Goal: Navigation & Orientation: Find specific page/section

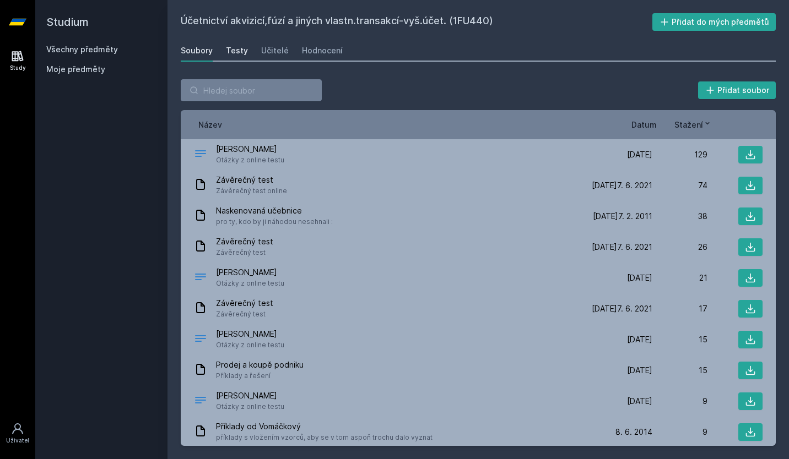
click at [243, 50] on div "Testy" at bounding box center [237, 50] width 22 height 11
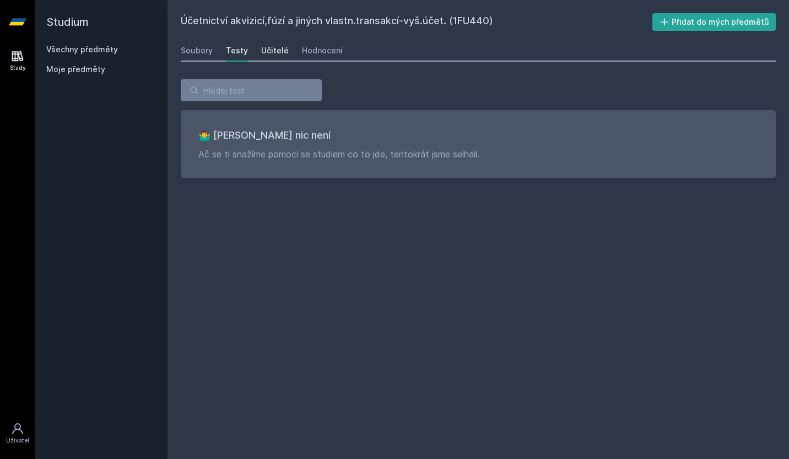
click at [281, 46] on div "Učitelé" at bounding box center [275, 50] width 28 height 11
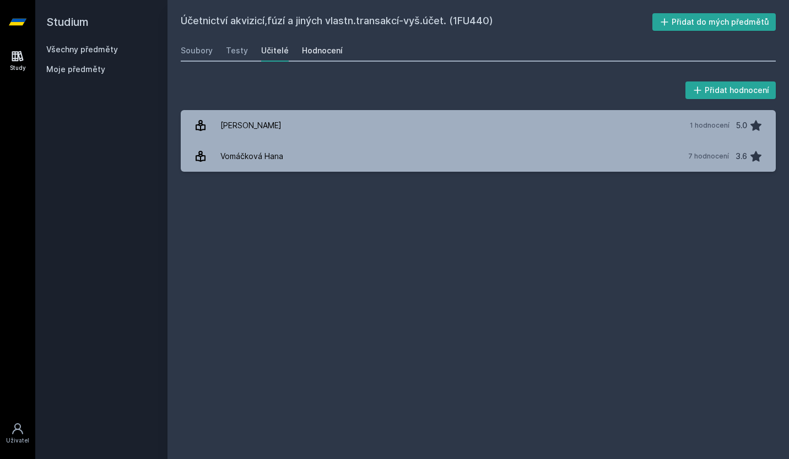
click at [309, 56] on link "Hodnocení" at bounding box center [322, 51] width 41 height 22
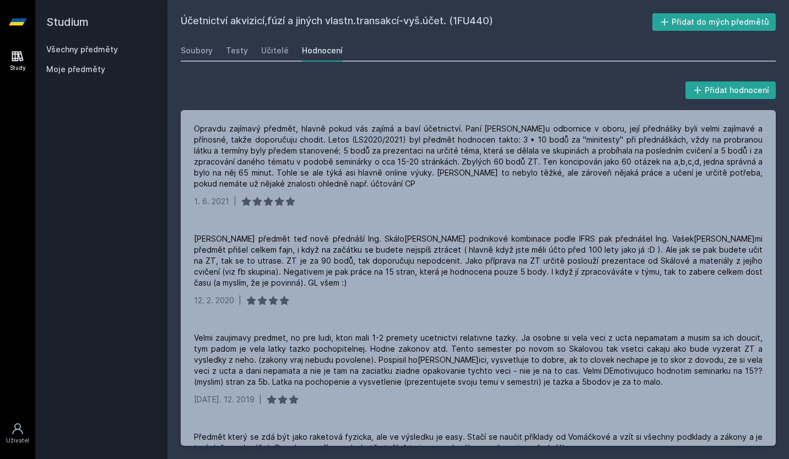
click at [87, 52] on link "Všechny předměty" at bounding box center [82, 49] width 72 height 9
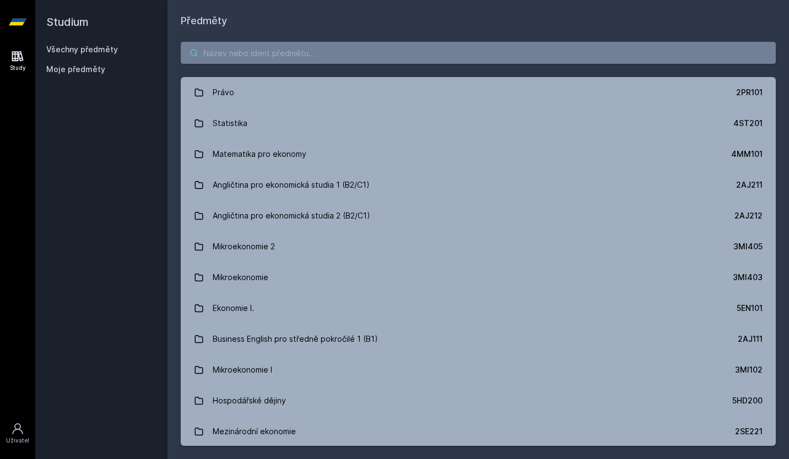
click at [228, 58] on input "search" at bounding box center [478, 53] width 595 height 22
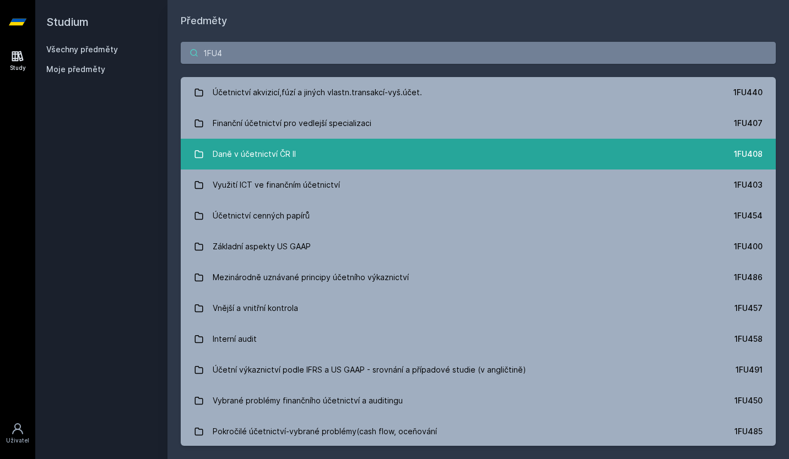
type input "1FU4"
click at [252, 145] on div "Daně v účetnictví ČR II" at bounding box center [254, 154] width 83 height 22
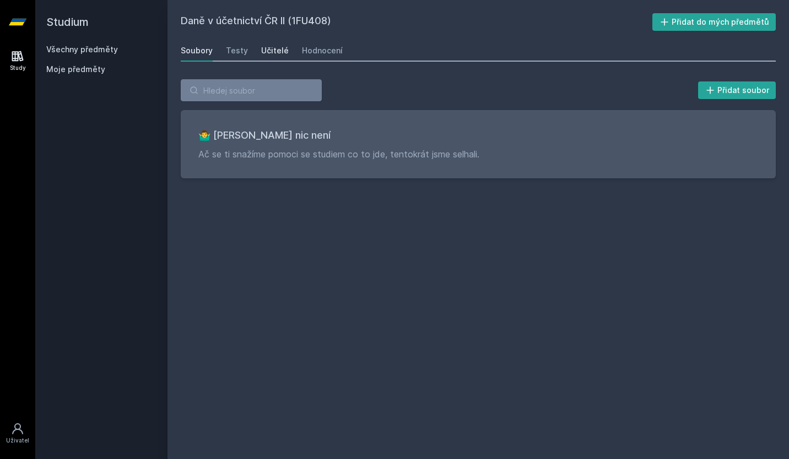
click at [275, 46] on div "Učitelé" at bounding box center [275, 50] width 28 height 11
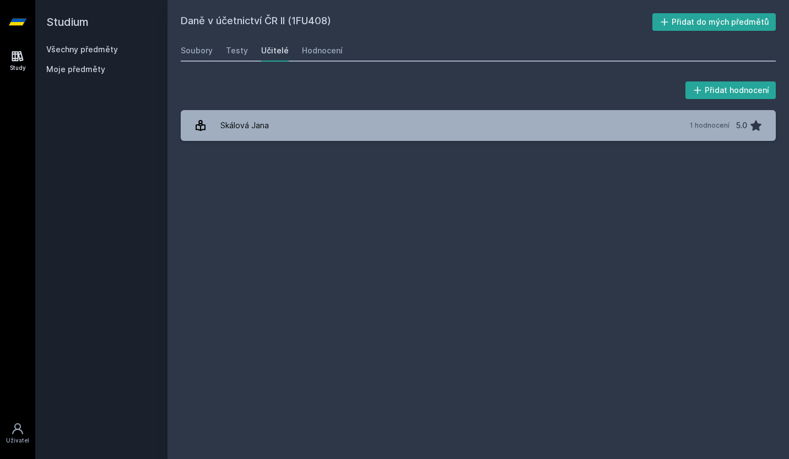
click at [273, 145] on div "Přidat hodnocení Skálová [PERSON_NAME] 1 hodnocení 5.0 [PERSON_NAME], něco se p…" at bounding box center [477, 110] width 621 height 88
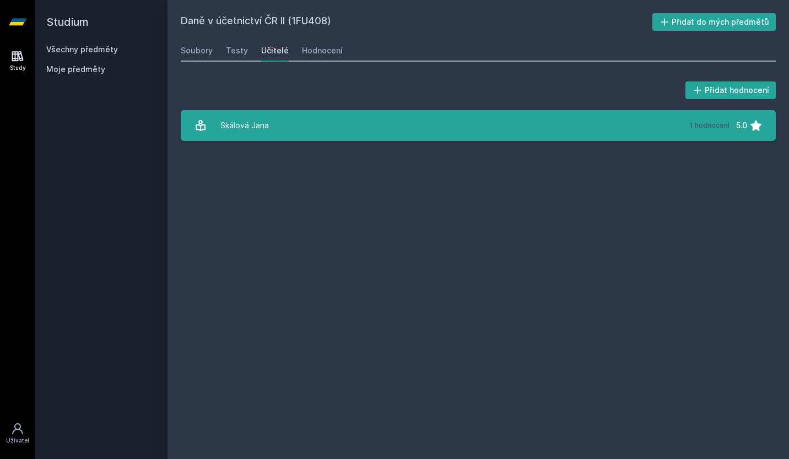
click at [260, 128] on div "Skálová Jana" at bounding box center [244, 126] width 48 height 22
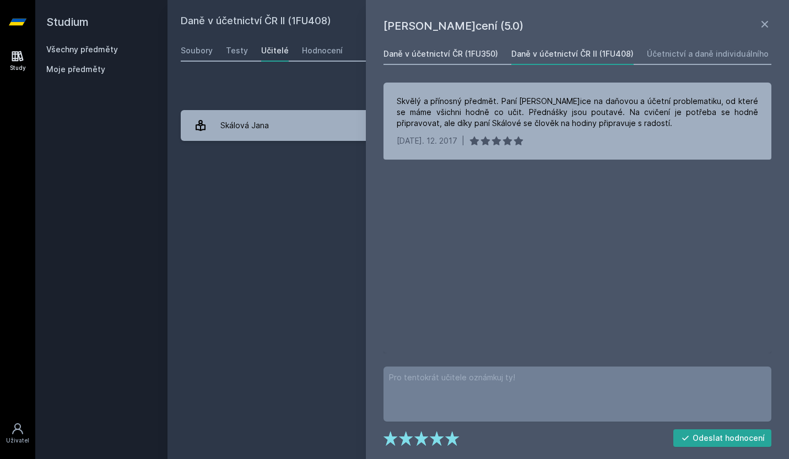
click at [471, 56] on div "Daně v účetnictví ČR (1FU350)" at bounding box center [440, 53] width 115 height 11
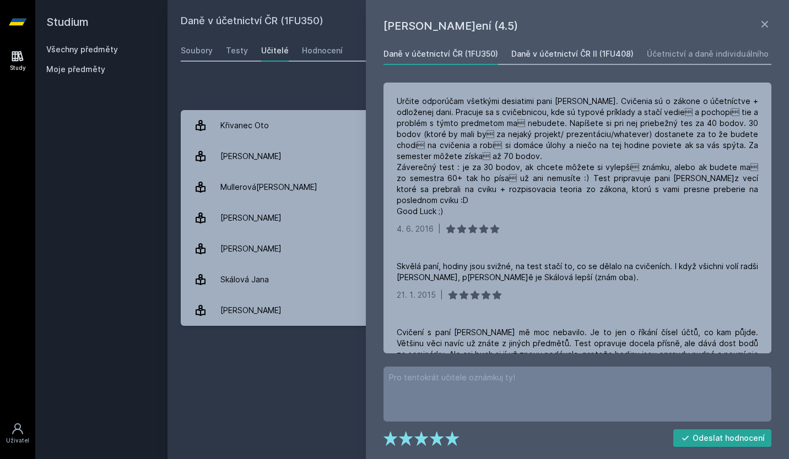
click at [559, 56] on div "Daně v účetnictví ČR II (1FU408)" at bounding box center [572, 53] width 122 height 11
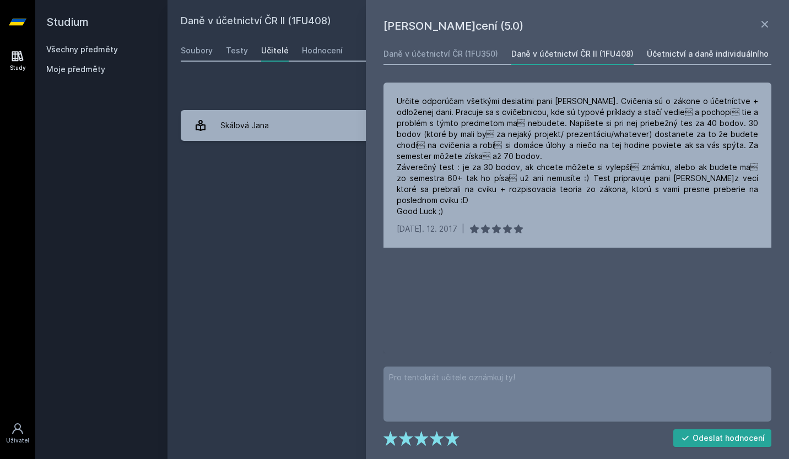
click at [668, 53] on div "Účetnictví a daně individuálního podnikatele (1FU311)" at bounding box center [747, 53] width 202 height 11
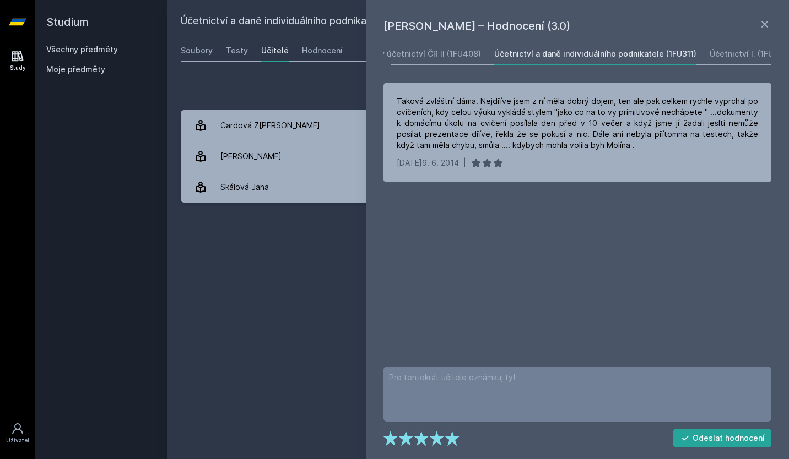
scroll to position [0, 160]
click at [712, 52] on div "Účetnictví I. (1FU201)" at bounding box center [742, 53] width 80 height 11
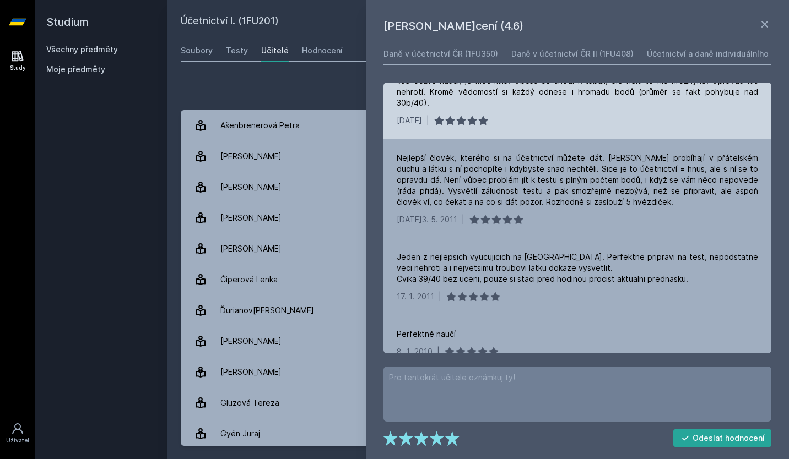
scroll to position [24, 0]
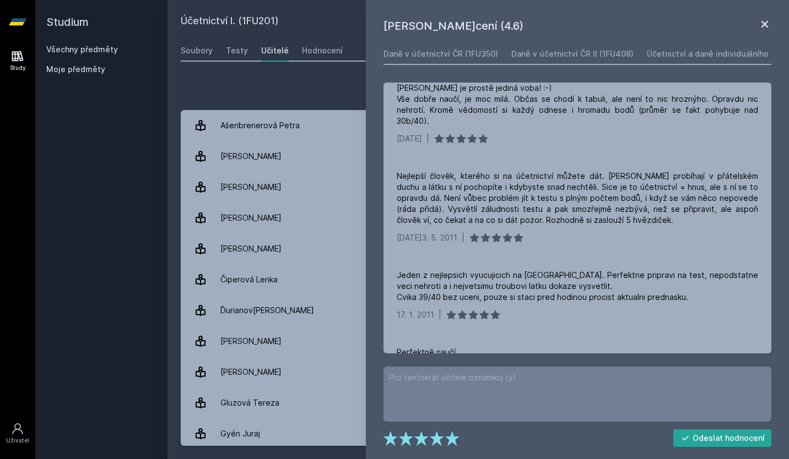
click at [767, 25] on icon at bounding box center [764, 24] width 13 height 13
